Goal: Task Accomplishment & Management: Use online tool/utility

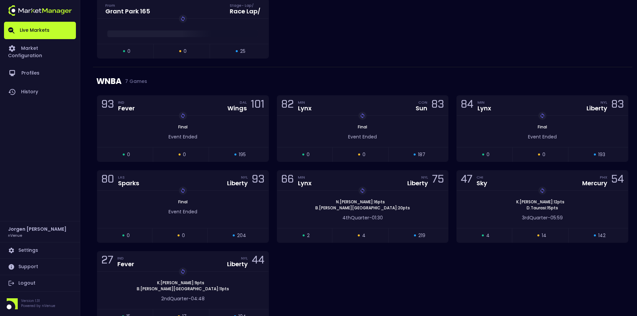
scroll to position [497, 0]
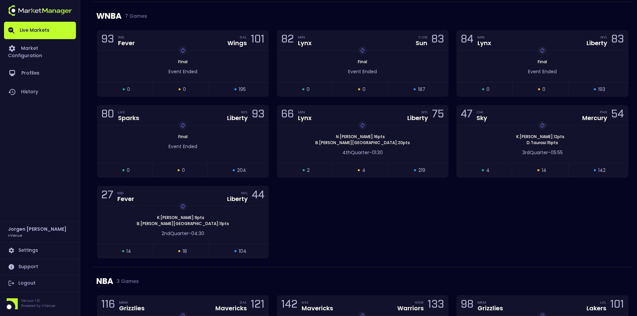
click at [464, 217] on div "93 IND Fever DAL Wings 101 Replay Game Final Event Ended open 0 suspended 0 clo…" at bounding box center [363, 148] width 540 height 237
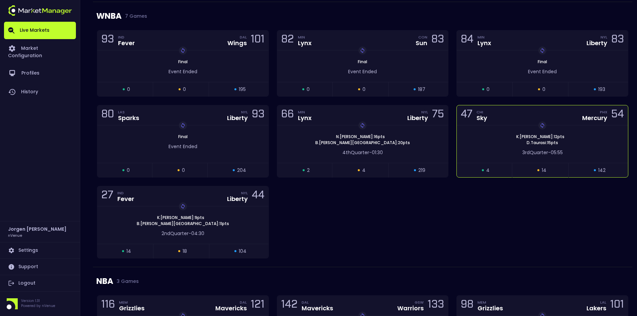
click at [484, 144] on div "Replay Game [PERSON_NAME] : 12 pts [PERSON_NAME] : 15 pts" at bounding box center [542, 140] width 171 height 12
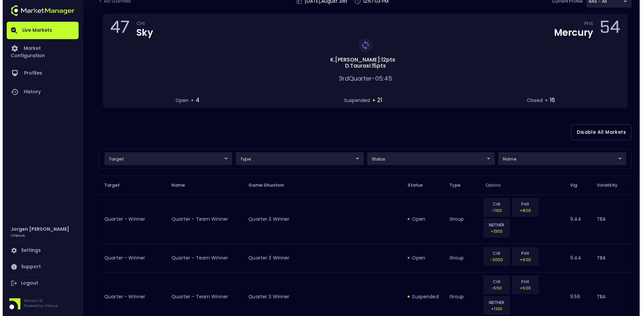
scroll to position [67, 0]
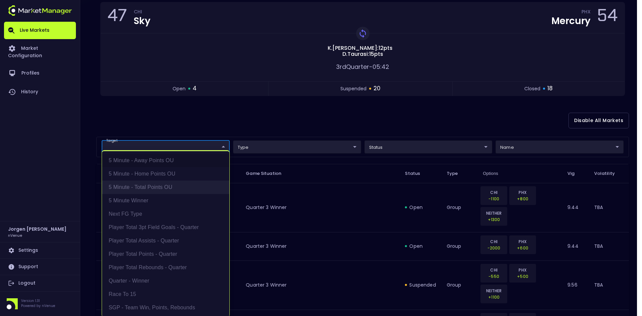
click at [144, 194] on li "5 Minute - Total Points OU" at bounding box center [165, 187] width 127 height 13
type input "5 Minute - Total Points OU"
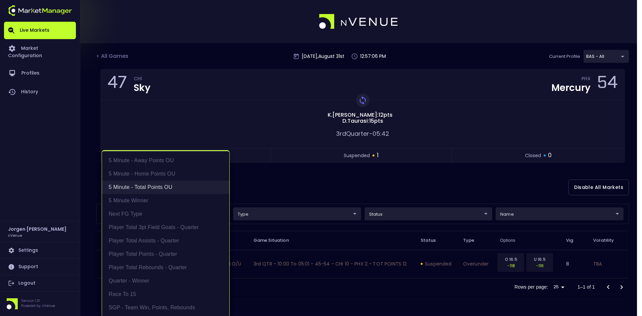
scroll to position [0, 0]
click at [143, 190] on li "5 Minute - Total Points OU" at bounding box center [165, 187] width 127 height 13
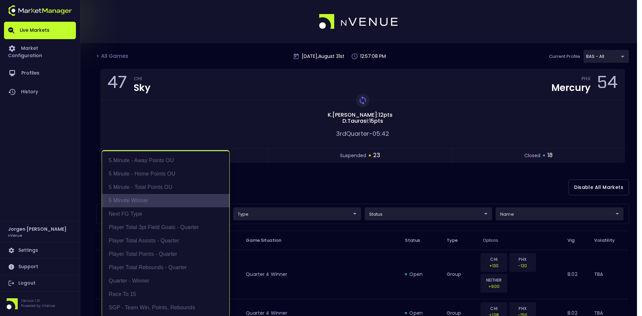
click at [141, 201] on li "5 Minute Winner" at bounding box center [165, 200] width 127 height 13
type input "5 Minute Winner"
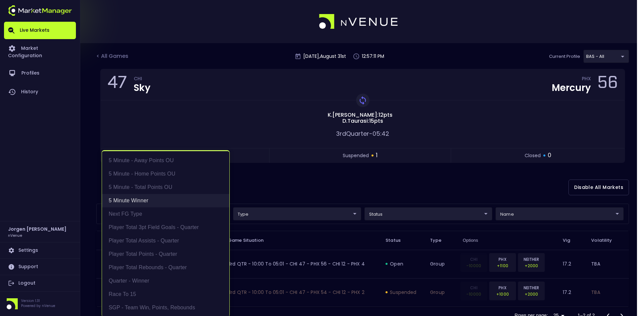
click at [137, 197] on li "5 Minute Winner" at bounding box center [165, 200] width 127 height 13
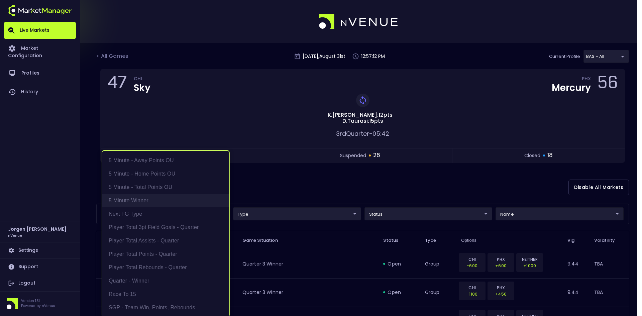
click at [147, 202] on li "5 Minute Winner" at bounding box center [165, 200] width 127 height 13
type input "5 Minute Winner"
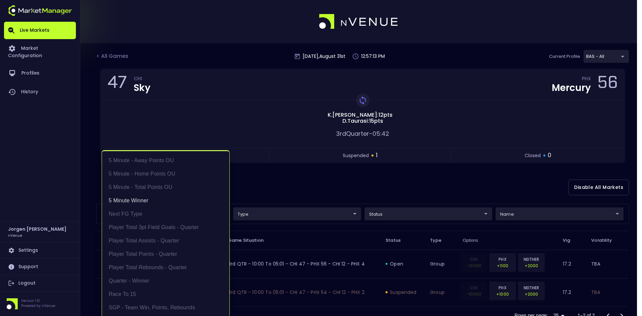
click at [381, 195] on div at bounding box center [321, 158] width 642 height 316
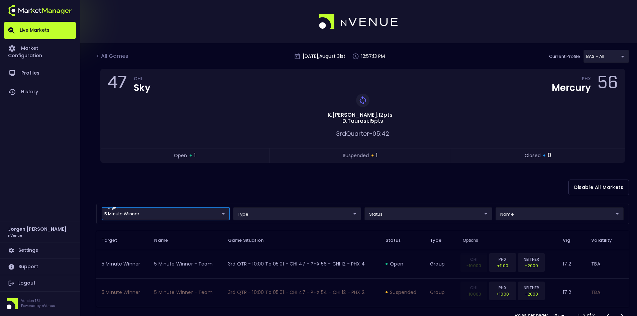
click at [397, 210] on body "Live Markets Market Configuration Profiles History [PERSON_NAME] nVenue Setting…" at bounding box center [318, 170] width 637 height 341
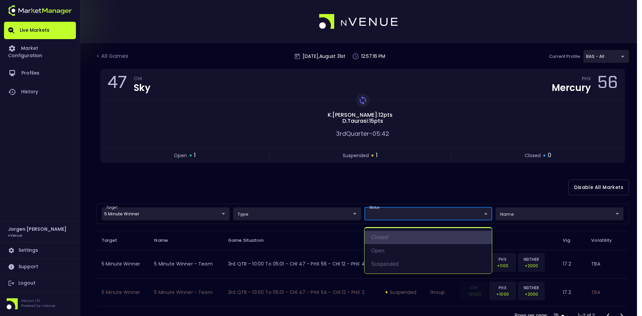
click at [385, 240] on li "closed" at bounding box center [428, 237] width 127 height 13
type input "closed"
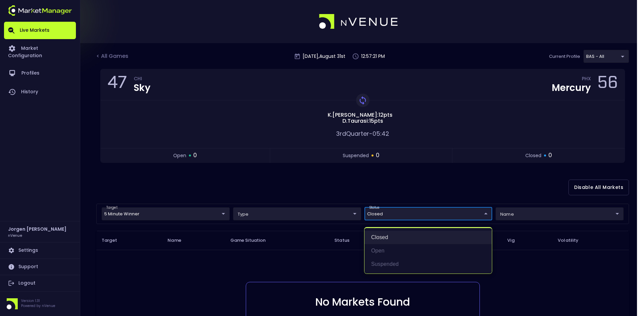
click at [381, 239] on li "closed" at bounding box center [428, 237] width 127 height 13
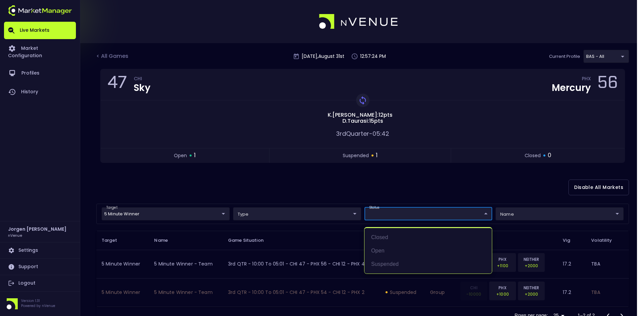
click at [337, 187] on div at bounding box center [321, 158] width 642 height 316
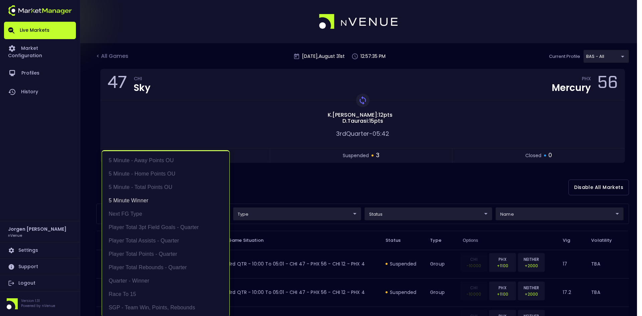
click at [179, 211] on body "Live Markets Market Configuration Profiles History [PERSON_NAME] nVenue Setting…" at bounding box center [321, 184] width 642 height 369
click at [138, 199] on li "5 Minute Winner" at bounding box center [165, 200] width 127 height 13
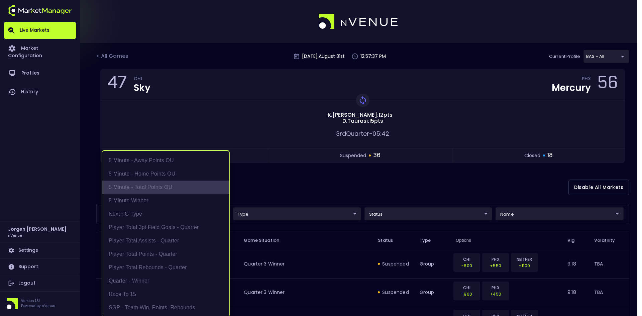
click at [141, 187] on li "5 Minute - Total Points OU" at bounding box center [165, 187] width 127 height 13
type input "5 Minute - Total Points OU"
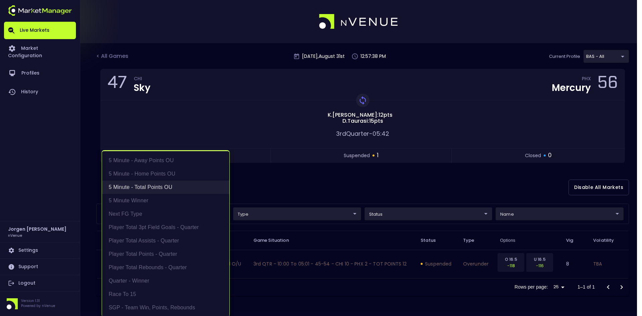
click at [141, 187] on li "5 Minute - Total Points OU" at bounding box center [165, 187] width 127 height 13
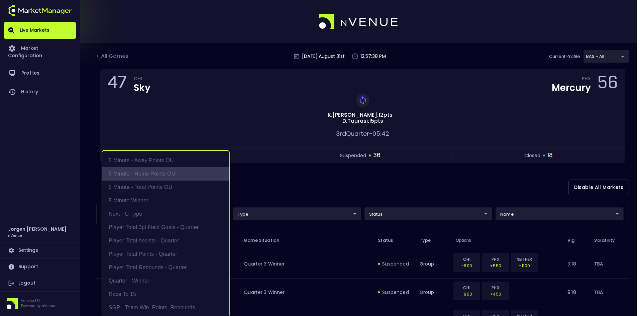
click at [141, 175] on li "5 Minute - Home Points OU" at bounding box center [165, 173] width 127 height 13
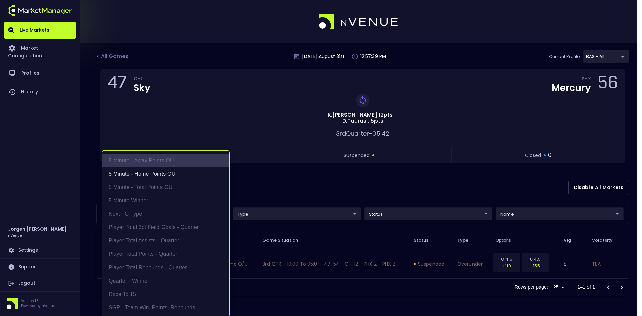
click at [143, 166] on li "5 Minute - Away Points OU" at bounding box center [165, 160] width 127 height 13
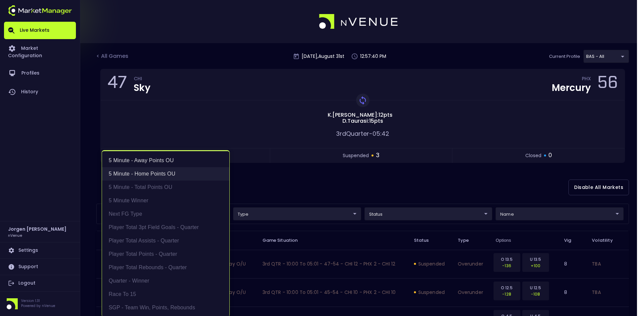
click at [143, 174] on li "5 Minute - Home Points OU" at bounding box center [165, 173] width 127 height 13
type input "5 Minute - Away Points OU"
click at [146, 164] on li "5 Minute - Away Points OU" at bounding box center [165, 160] width 127 height 13
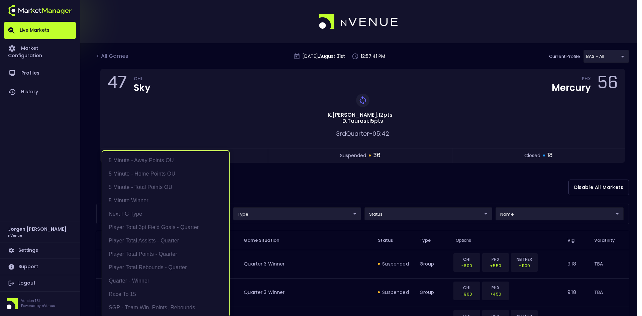
click at [287, 188] on div at bounding box center [321, 158] width 642 height 316
